Goal: Navigation & Orientation: Find specific page/section

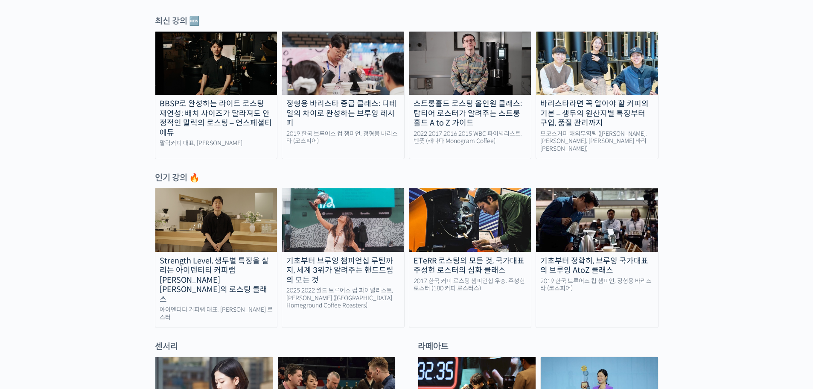
scroll to position [299, 0]
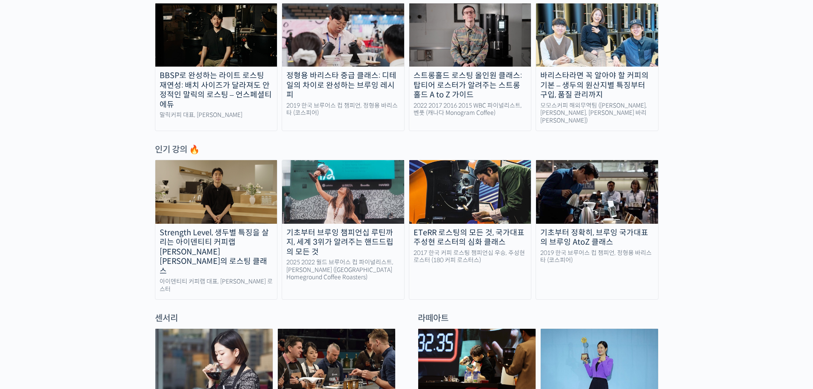
scroll to position [341, 0]
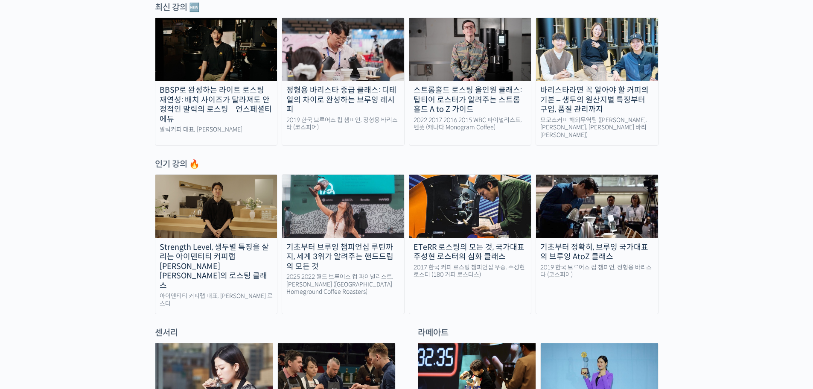
scroll to position [299, 0]
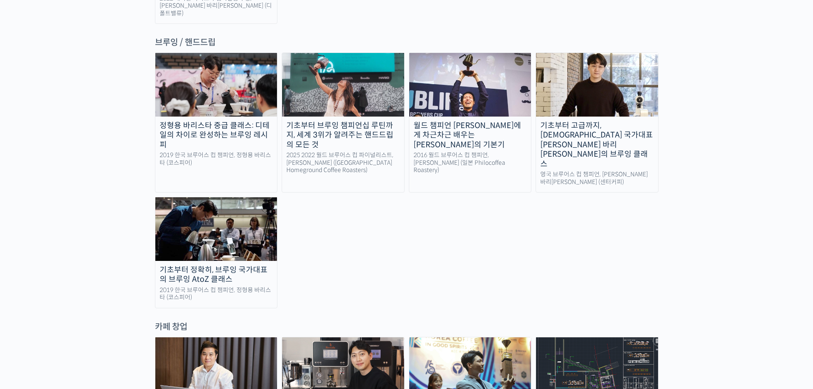
scroll to position [1451, 0]
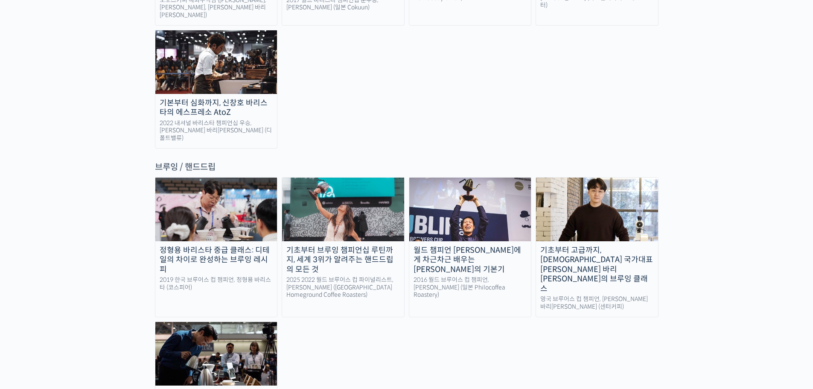
click at [694, 142] on div "랜딩 페이지 [PERSON_NAME]을 다하는 당신을 위해, 최고와 함께 만든 커피 클래스 시간과 장소에 구애받지 않고, 검증된 커리큘럼으로 …" at bounding box center [406, 294] width 813 height 3170
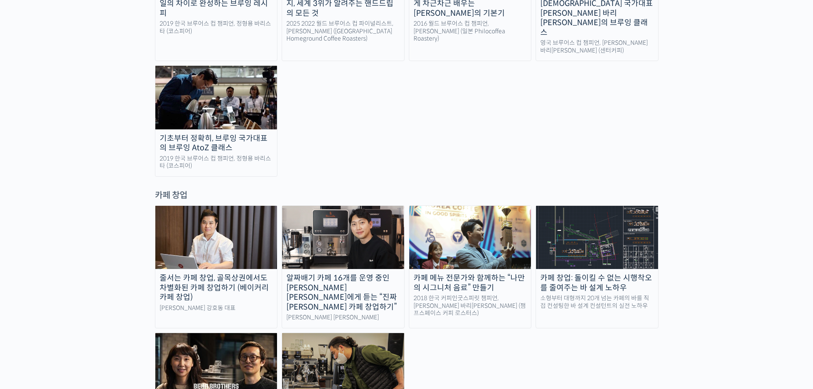
click at [704, 135] on div "랜딩 페이지 [PERSON_NAME]을 다하는 당신을 위해, 최고와 함께 만든 커피 클래스 시간과 장소에 구애받지 않고, 검증된 커리큘럼으로 …" at bounding box center [406, 38] width 813 height 3170
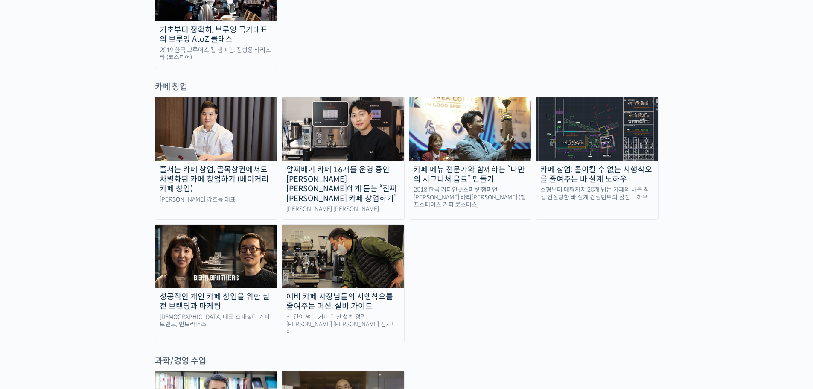
scroll to position [1707, 0]
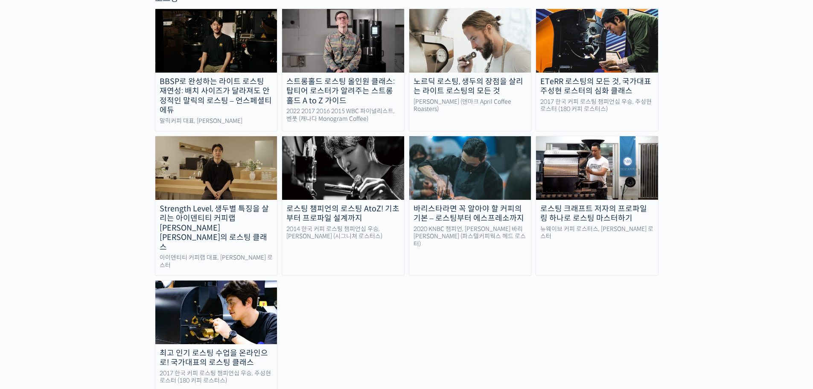
scroll to position [779, 0]
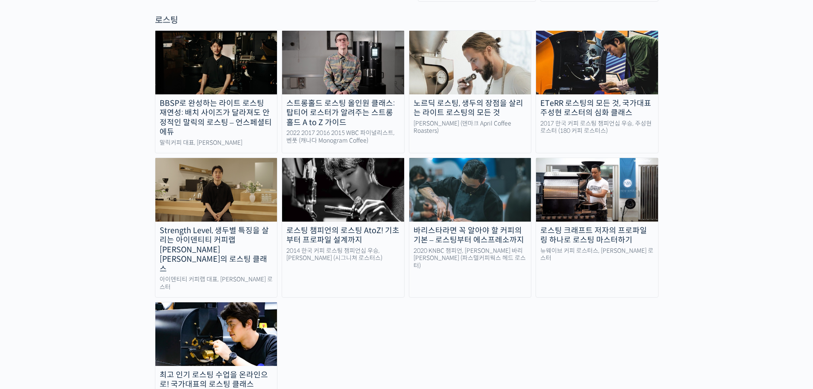
drag, startPoint x: 794, startPoint y: 128, endPoint x: 767, endPoint y: 135, distance: 28.4
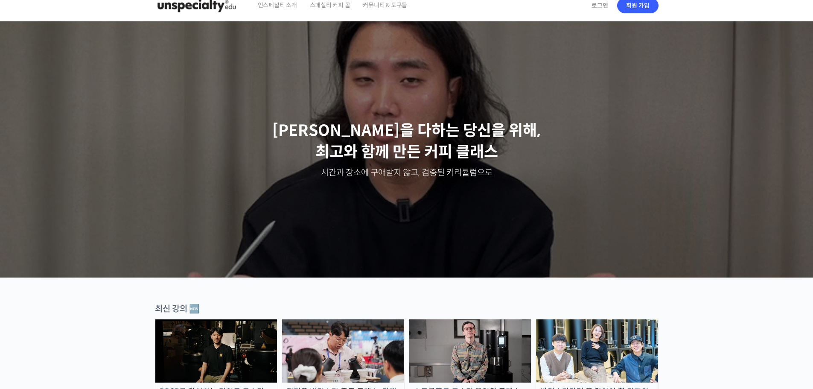
scroll to position [0, 0]
